Goal: Task Accomplishment & Management: Use online tool/utility

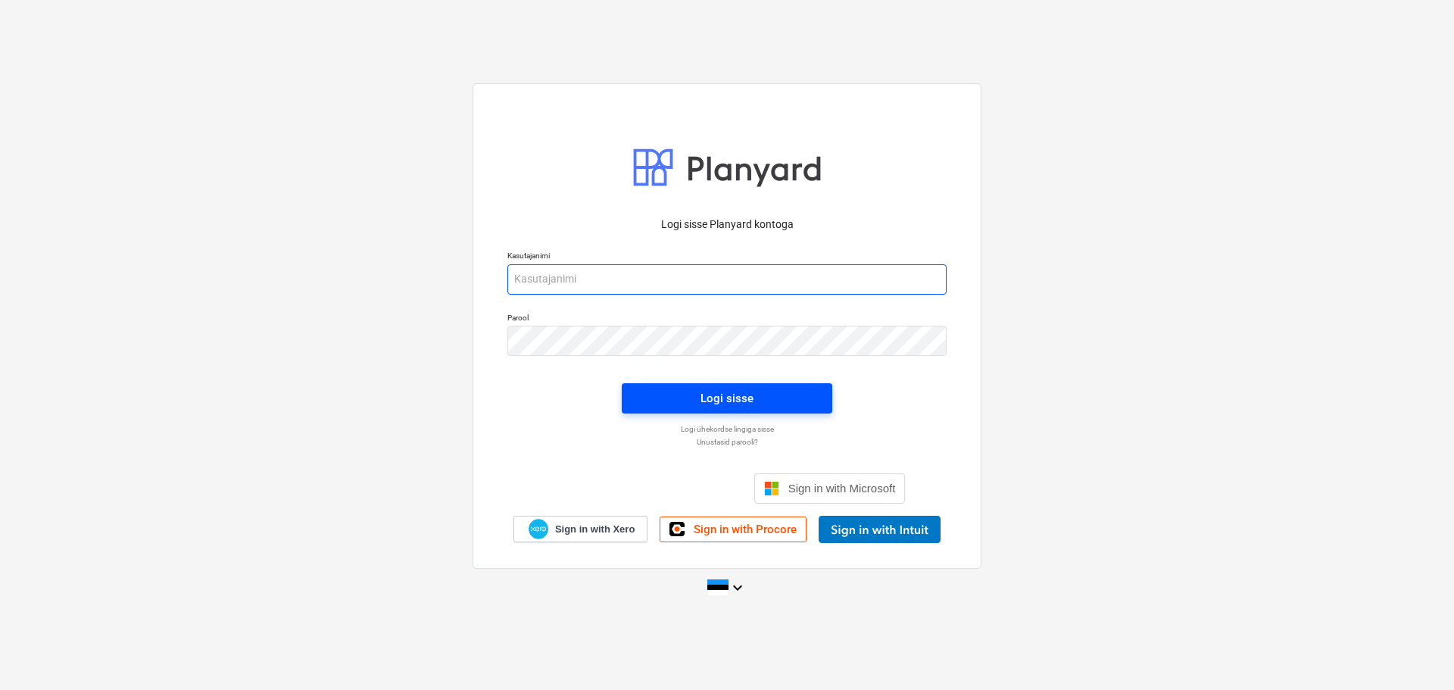
type input "[EMAIL_ADDRESS][DOMAIN_NAME]"
click at [705, 405] on div "Logi sisse" at bounding box center [727, 399] width 53 height 20
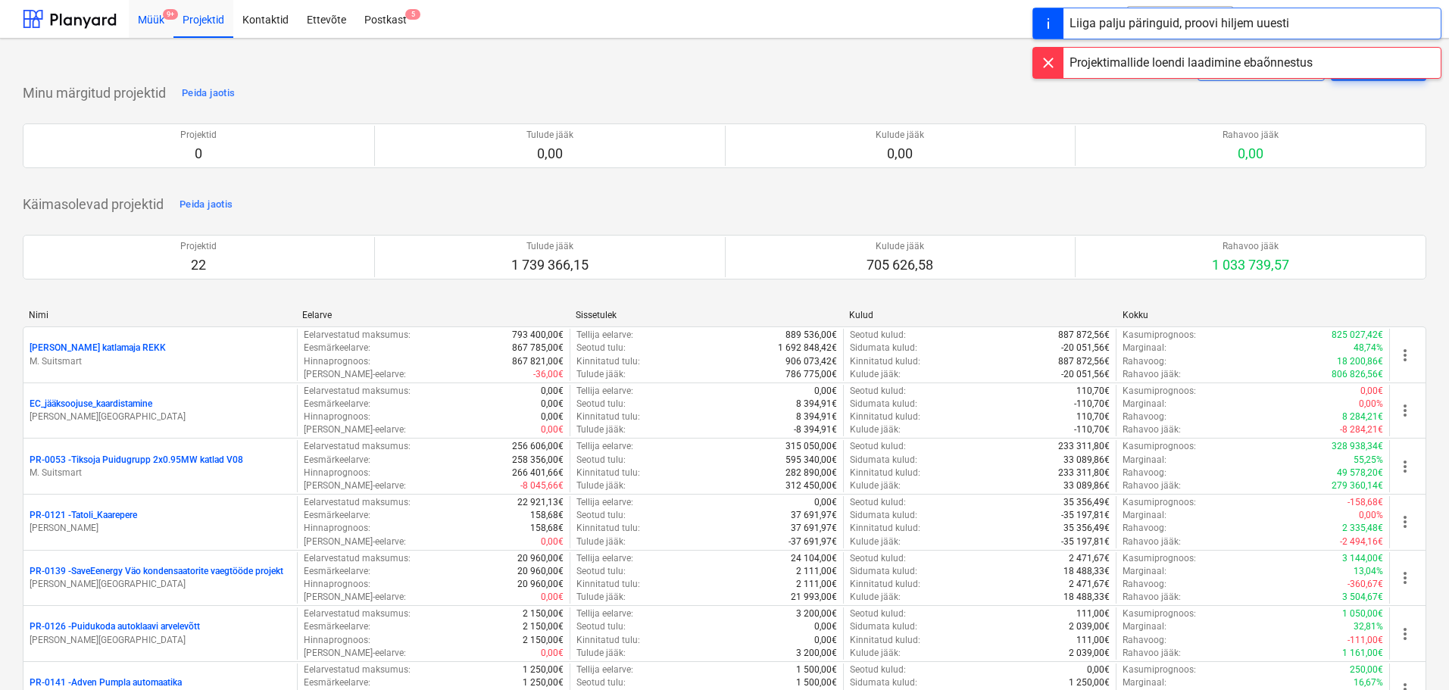
click at [158, 24] on div "Müük 9+" at bounding box center [151, 18] width 45 height 39
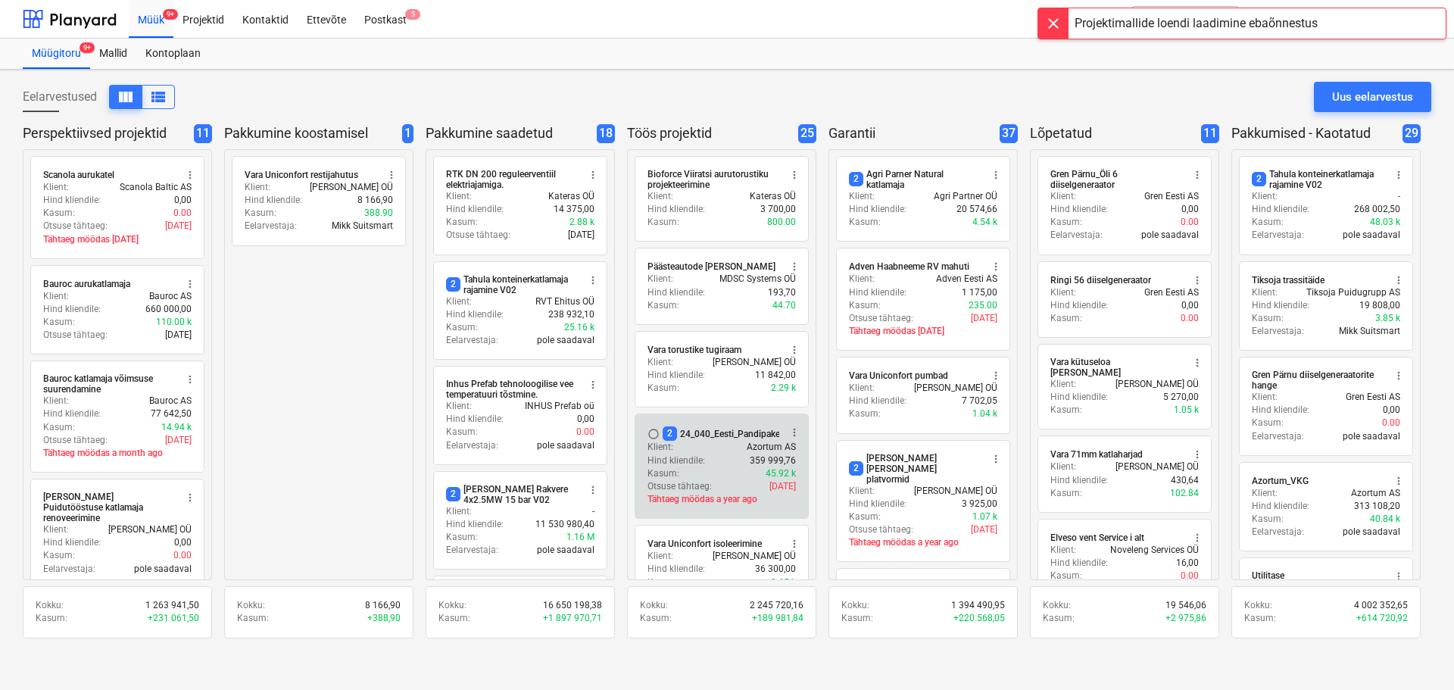
click at [702, 443] on div "Klient : Azortum AS" at bounding box center [722, 447] width 148 height 13
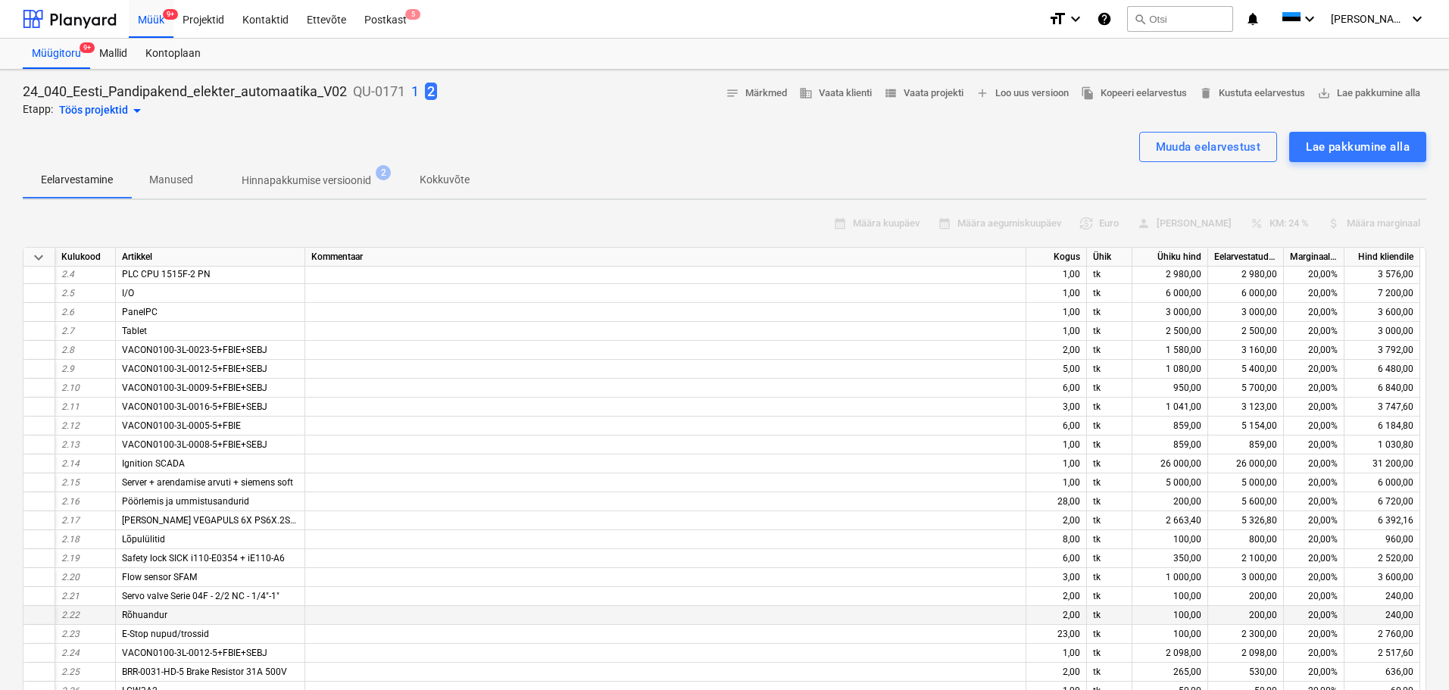
scroll to position [227, 0]
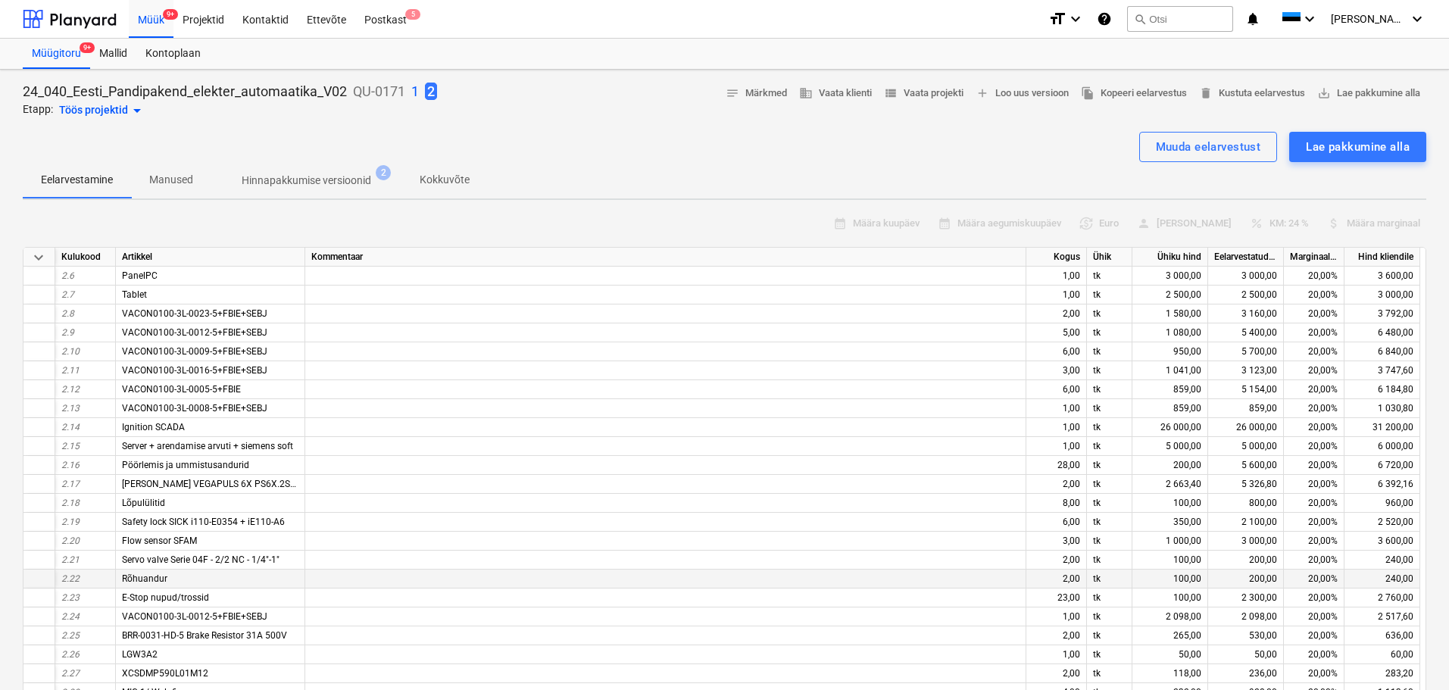
click at [28, 579] on div at bounding box center [39, 579] width 32 height 19
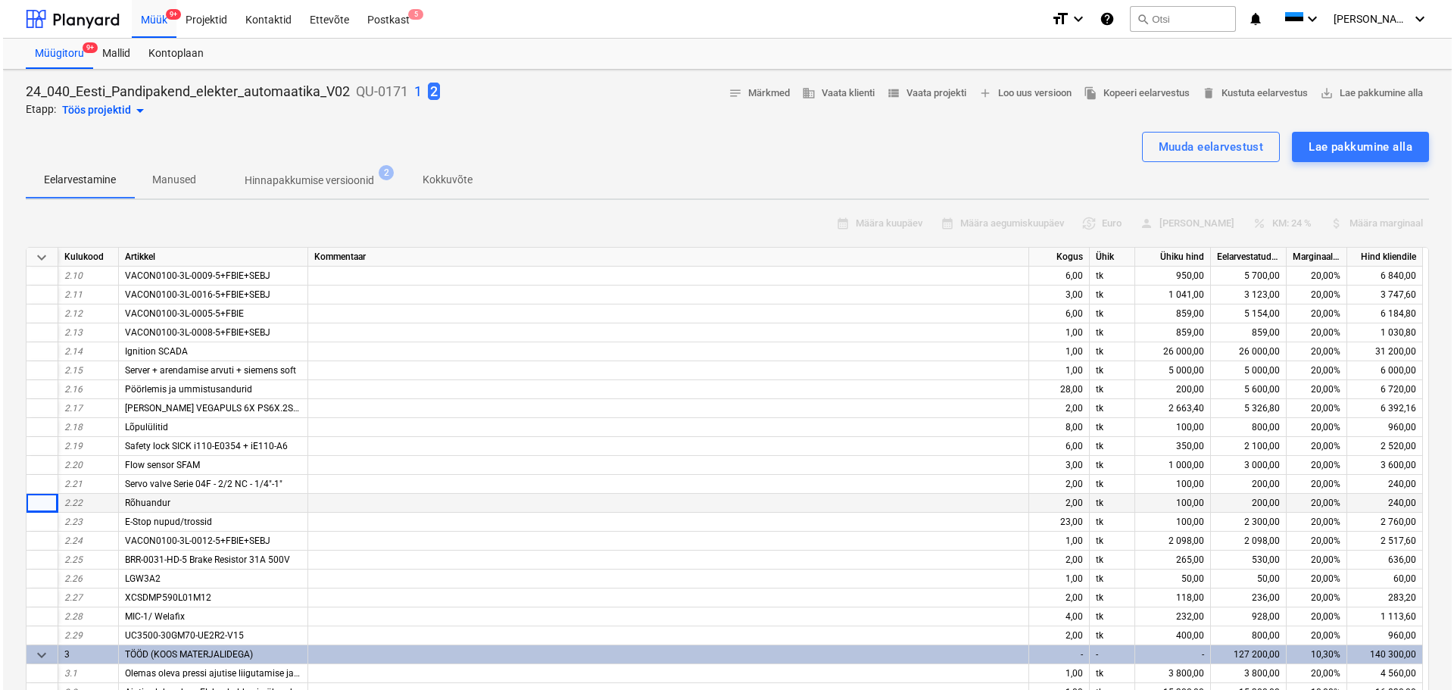
scroll to position [0, 0]
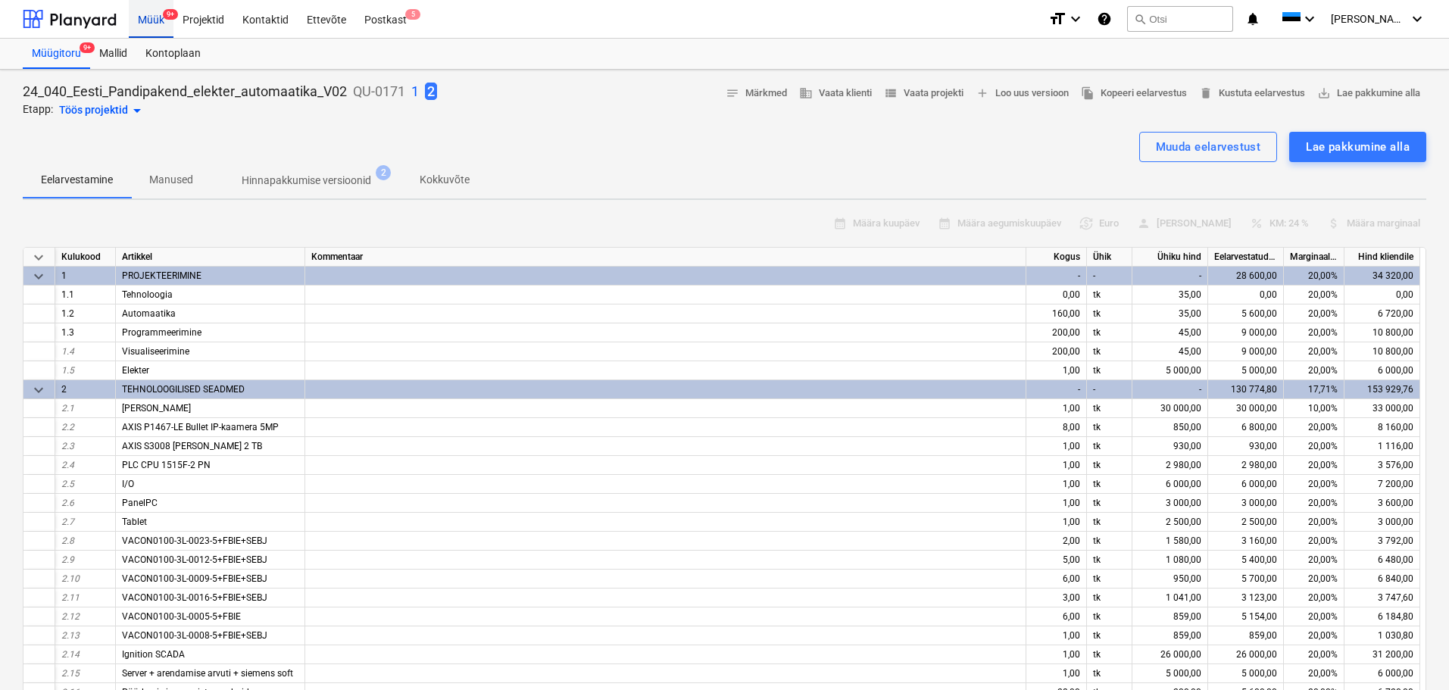
click at [136, 20] on div "Müük 9+" at bounding box center [151, 18] width 45 height 39
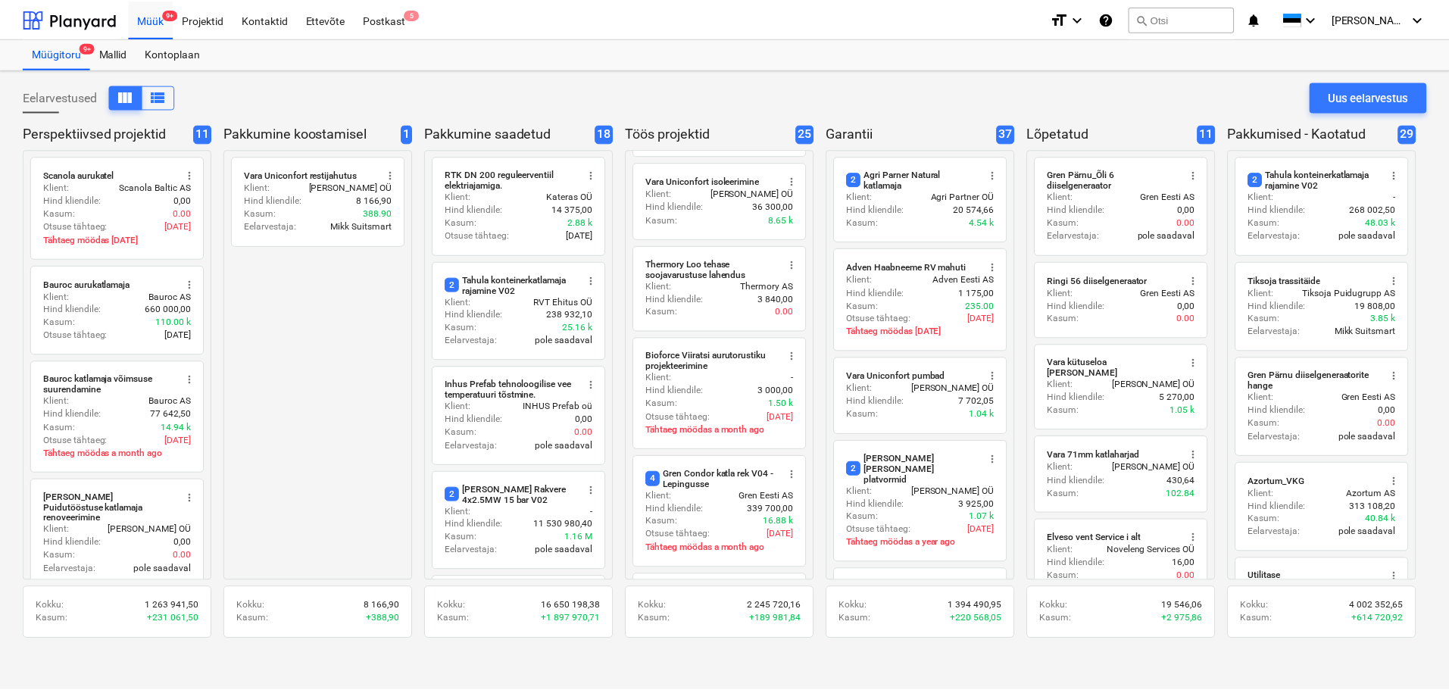
scroll to position [379, 0]
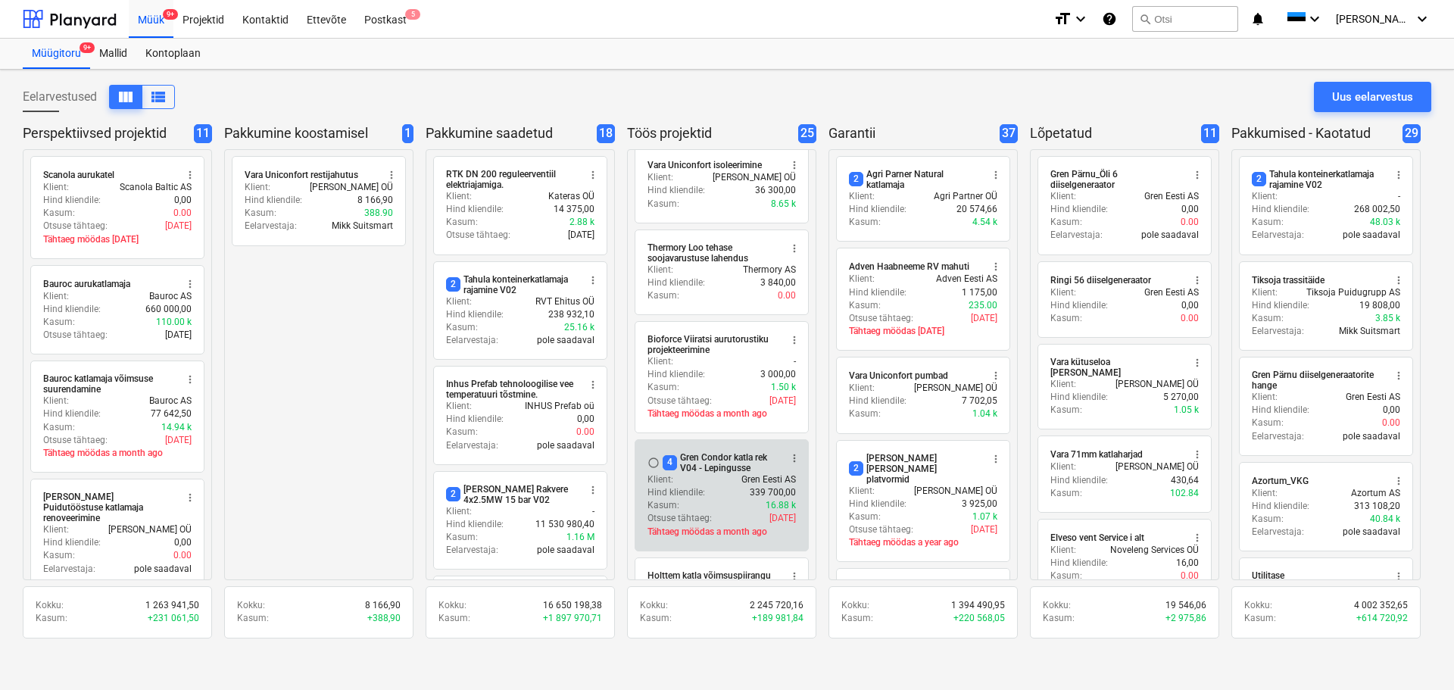
click at [710, 470] on div "4 Gren Condor katla rek V04 - Lepingusse" at bounding box center [721, 462] width 117 height 21
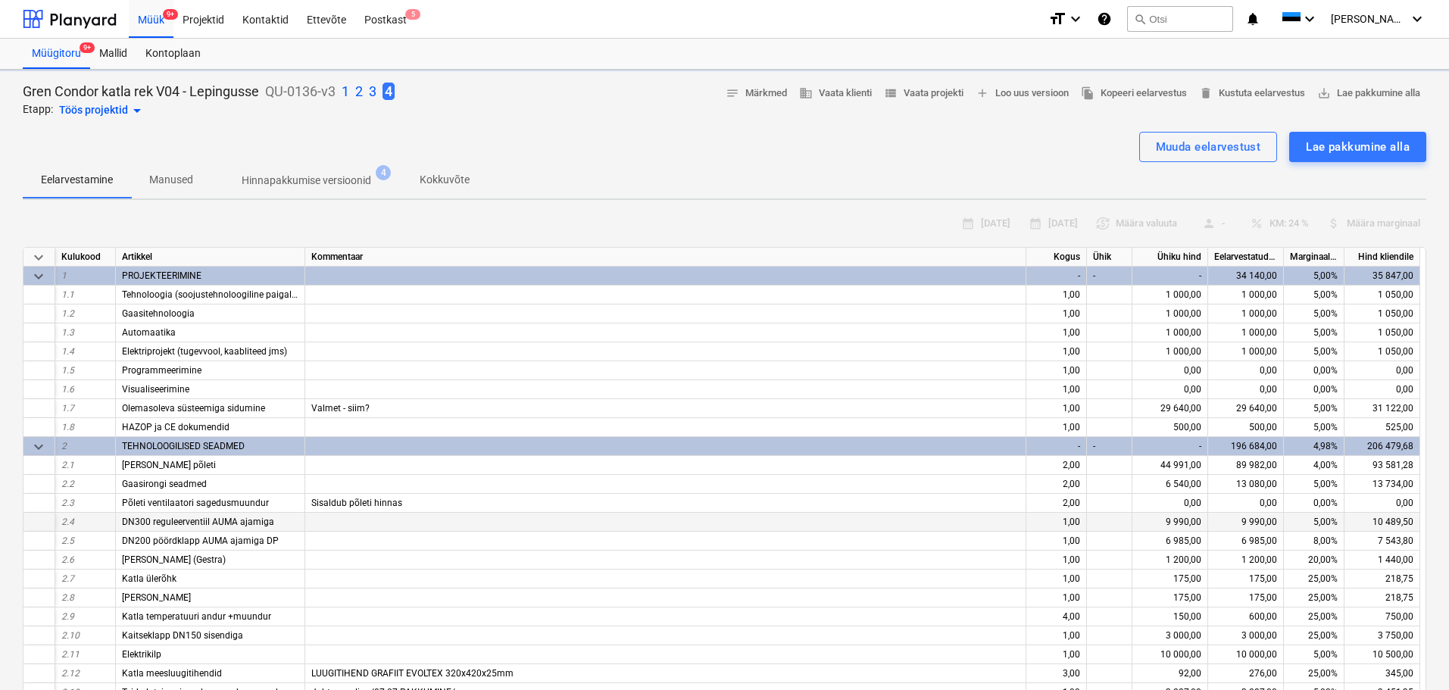
type textarea "x"
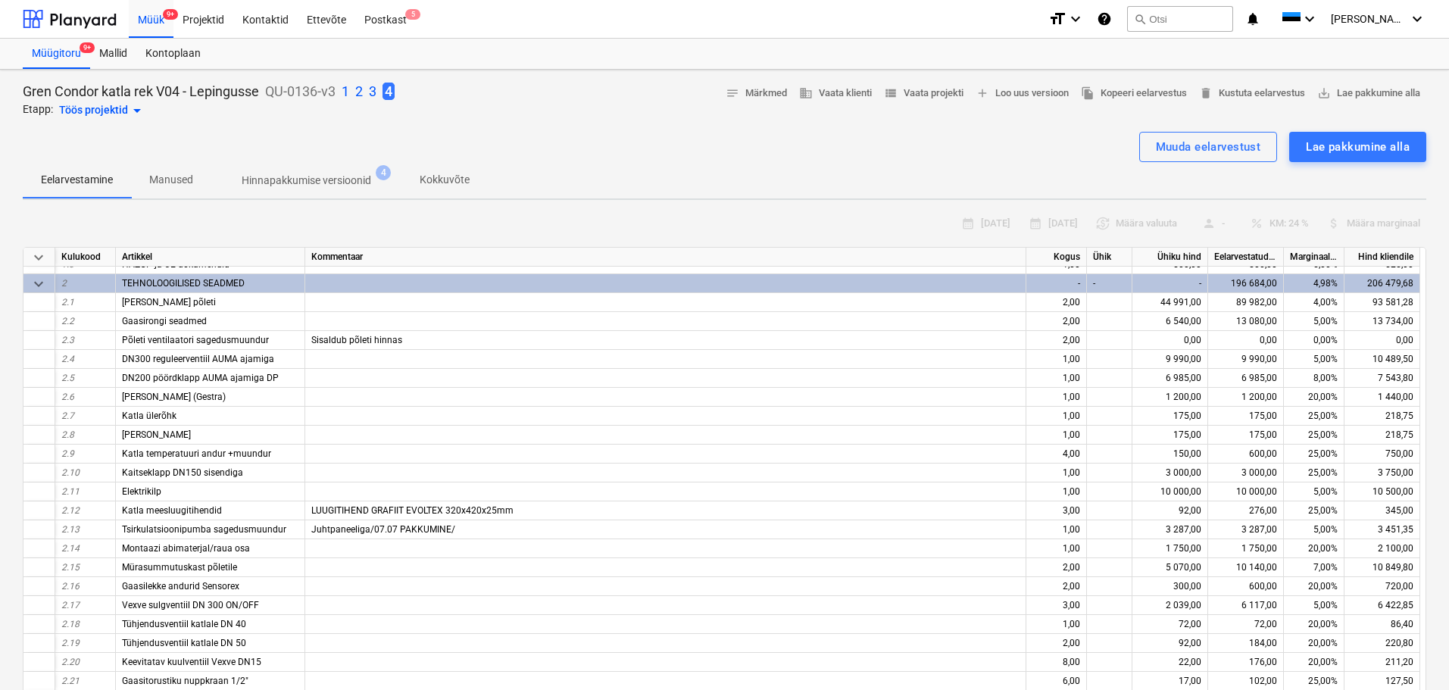
scroll to position [151, 0]
